Goal: Contribute content

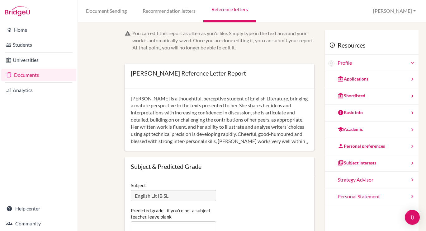
click at [33, 75] on link "Documents" at bounding box center [38, 75] width 75 height 12
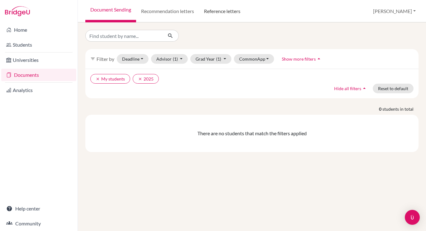
click at [225, 8] on link "Reference letters" at bounding box center [222, 11] width 46 height 22
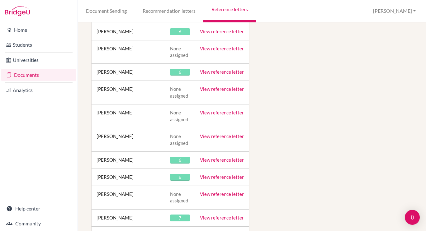
scroll to position [12081, 0]
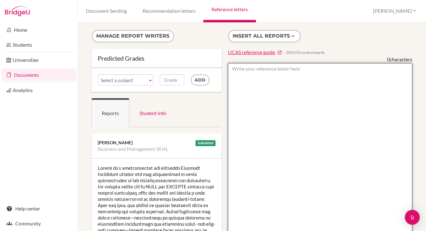
paste textarea "Marzia is a calm, conscientious and personable member of her cohort, enjoying s…"
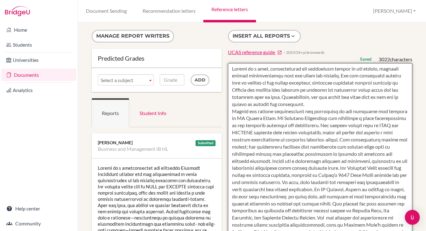
type textarea "Marzia is a calm, conscientious and personable member of her cohort, enjoying s…"
